Goal: Find specific page/section

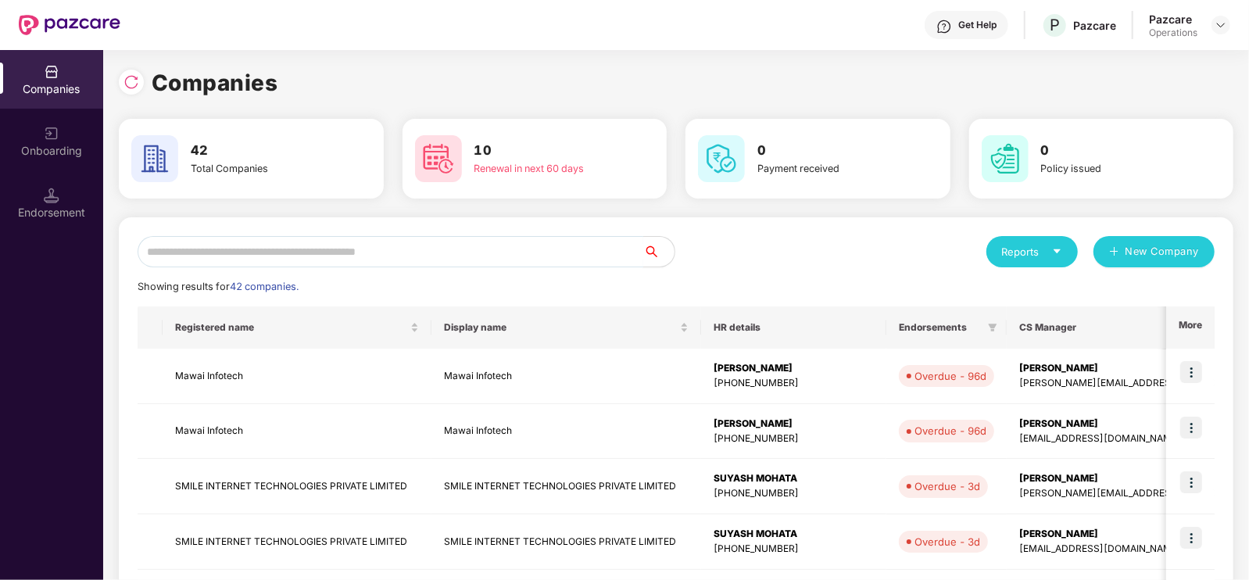
click at [235, 257] on input "text" at bounding box center [391, 251] width 506 height 31
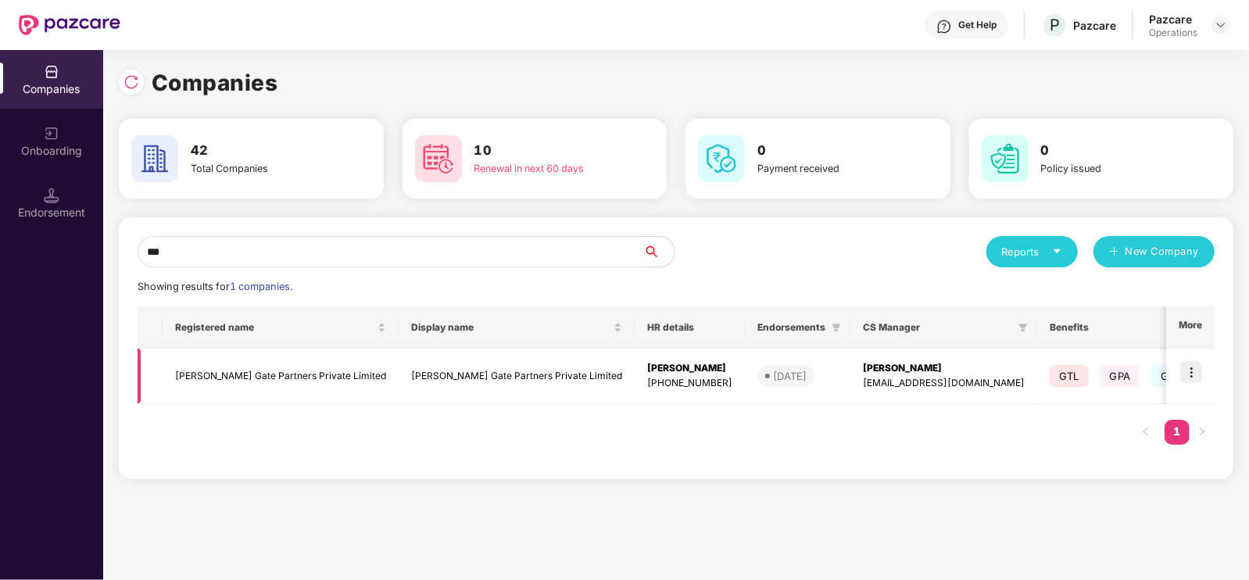
type input "***"
click at [313, 378] on td "[PERSON_NAME] Gate Partners Private Limited" at bounding box center [281, 377] width 236 height 56
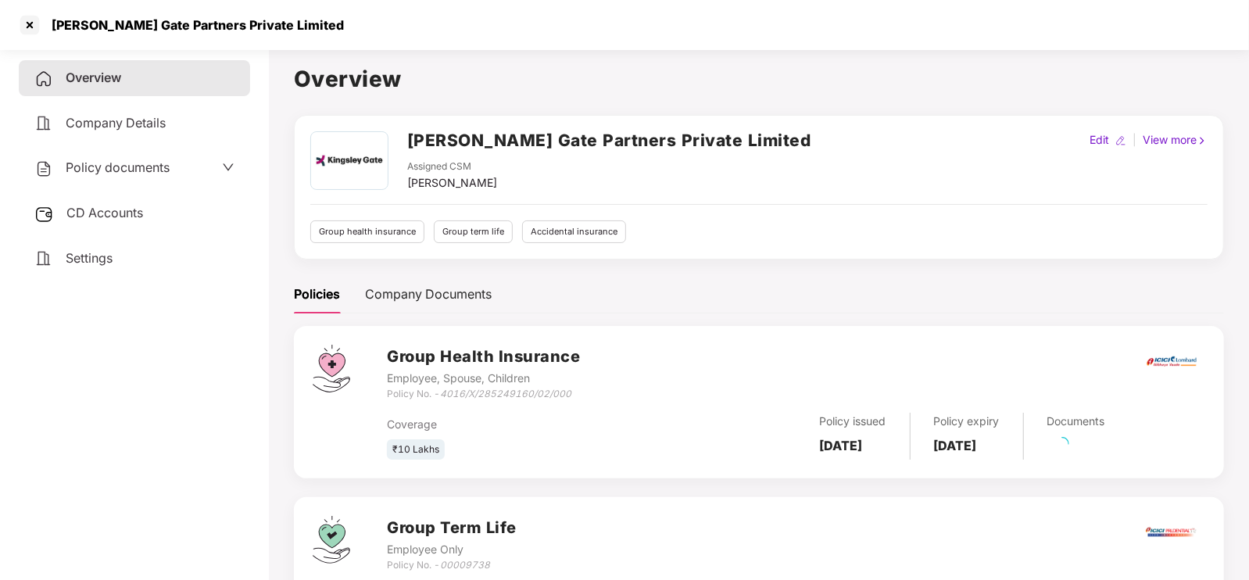
click at [90, 206] on span "CD Accounts" at bounding box center [104, 213] width 77 height 16
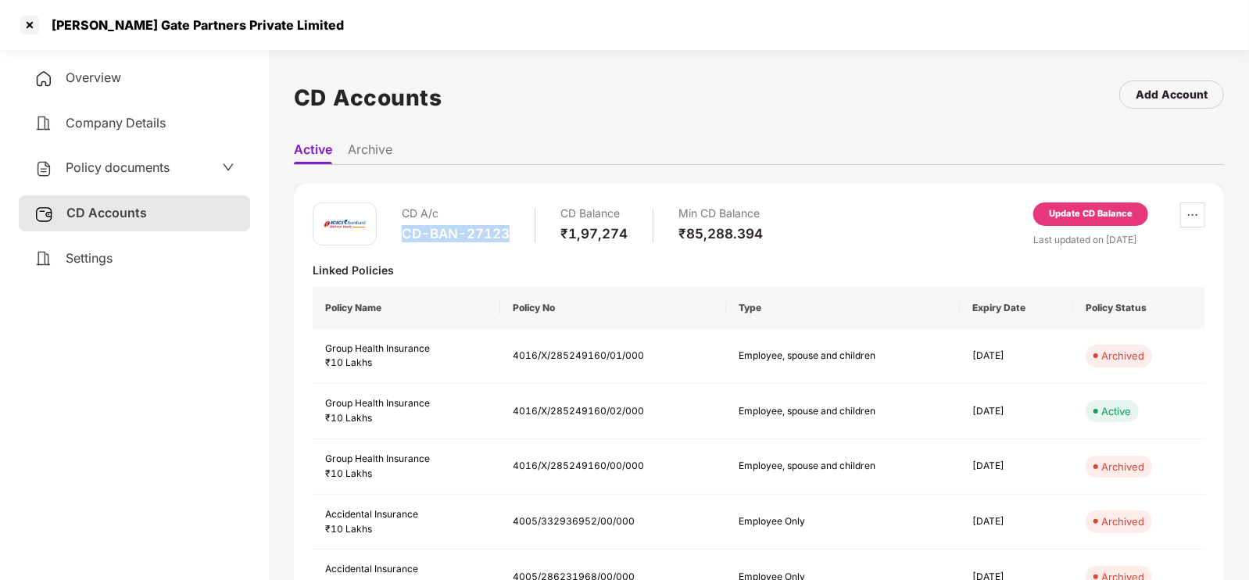
drag, startPoint x: 516, startPoint y: 238, endPoint x: 399, endPoint y: 231, distance: 117.5
click at [399, 231] on div "CD A/c CD-BAN-27123 CD Balance ₹1,97,274 Min CD Balance ₹85,288.394" at bounding box center [538, 224] width 450 height 45
copy div "CD-BAN-27123"
click at [30, 23] on div at bounding box center [29, 25] width 25 height 25
